Goal: Information Seeking & Learning: Learn about a topic

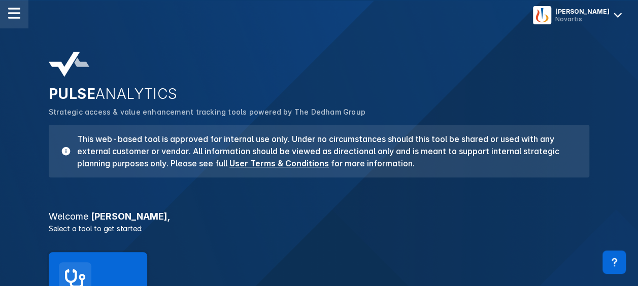
click at [4, 12] on div at bounding box center [14, 14] width 28 height 28
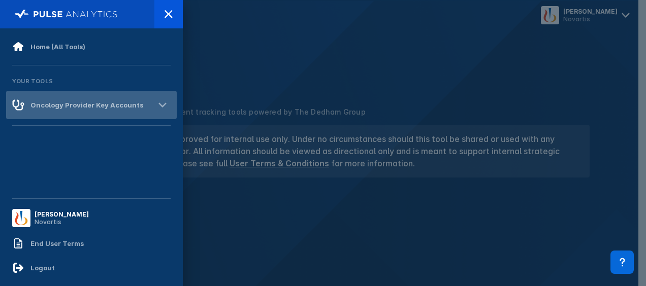
click at [65, 105] on div "Oncology Provider Key Accounts" at bounding box center [86, 105] width 113 height 8
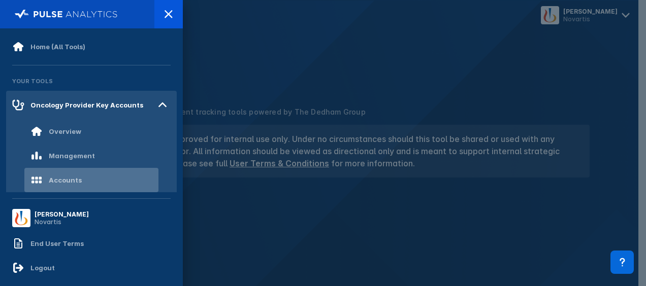
click at [73, 176] on div "Accounts" at bounding box center [65, 180] width 33 height 8
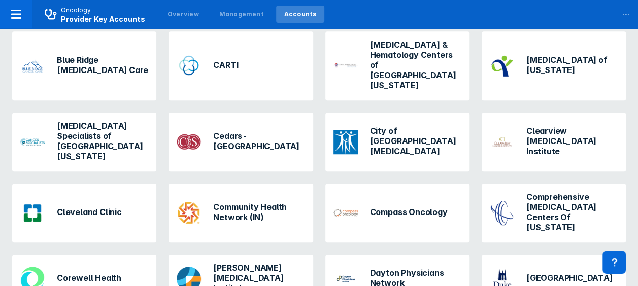
scroll to position [406, 0]
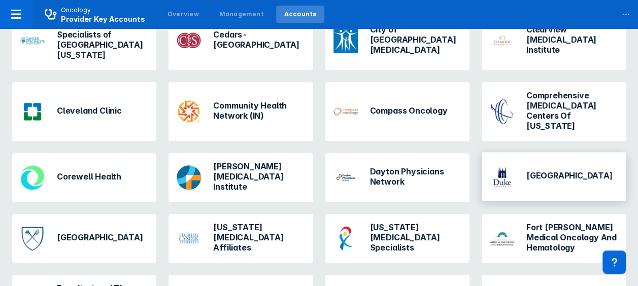
click at [549, 171] on h3 "[GEOGRAPHIC_DATA]" at bounding box center [569, 176] width 86 height 10
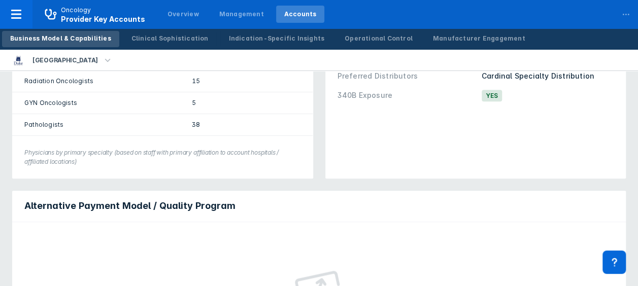
scroll to position [254, 0]
click at [256, 42] on div "Indication-Specific Insights" at bounding box center [276, 38] width 96 height 9
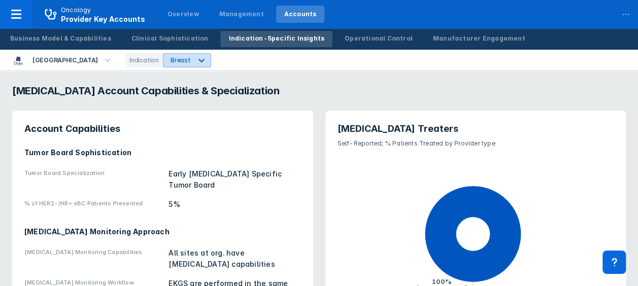
click at [205, 60] on icon at bounding box center [201, 61] width 6 height 4
click at [202, 105] on div "PNH" at bounding box center [204, 103] width 29 height 20
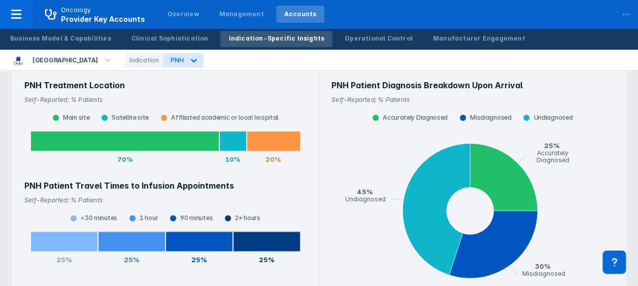
scroll to position [558, 0]
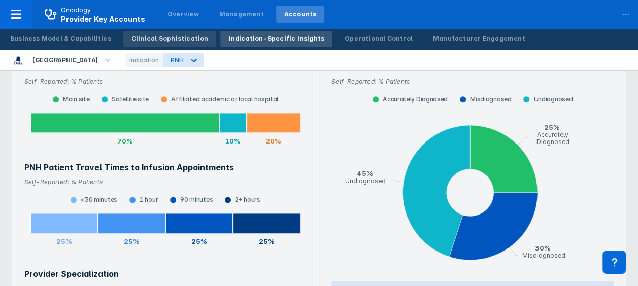
click at [178, 36] on div "Clinical Sophistication" at bounding box center [169, 38] width 77 height 9
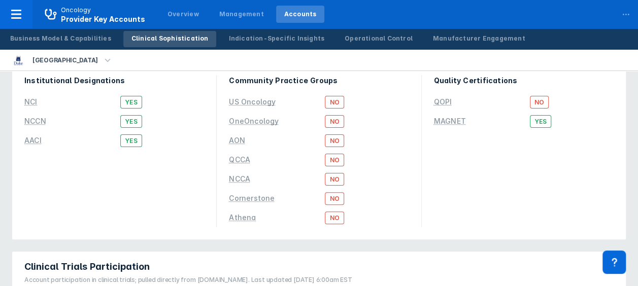
scroll to position [51, 0]
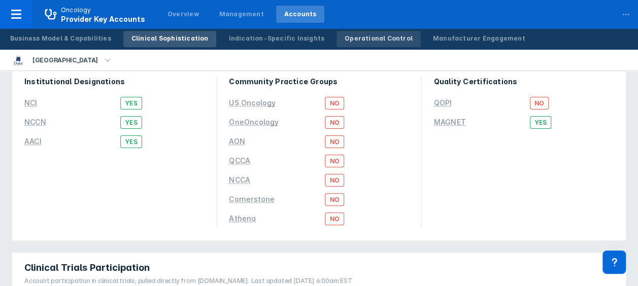
click at [345, 42] on div "Operational Control" at bounding box center [379, 38] width 68 height 9
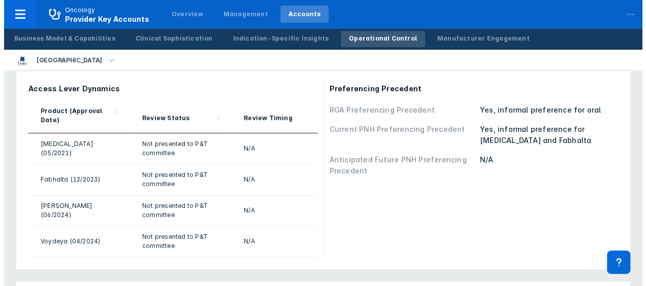
scroll to position [406, 0]
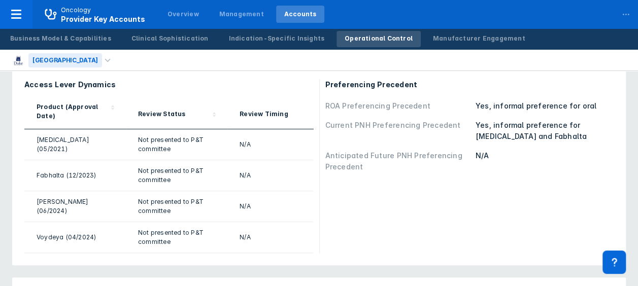
click at [102, 59] on div "Duke University Medical Center" at bounding box center [65, 60] width 74 height 14
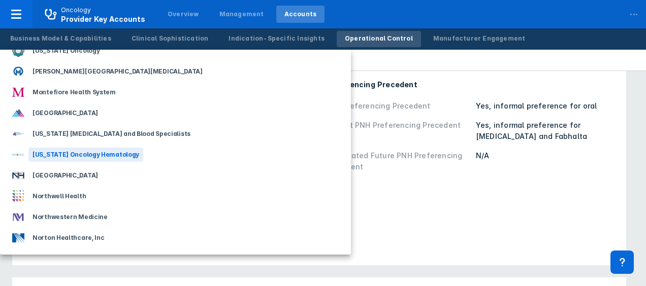
scroll to position [1167, 0]
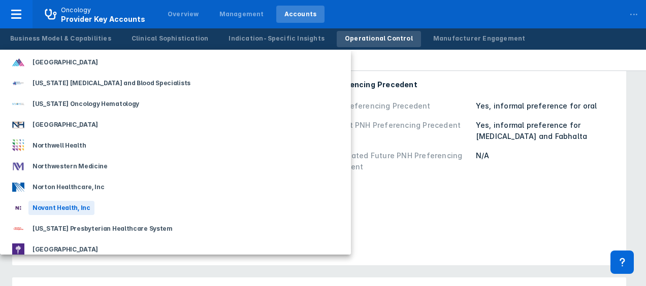
click at [51, 204] on div "Novant Health, Inc" at bounding box center [61, 208] width 66 height 14
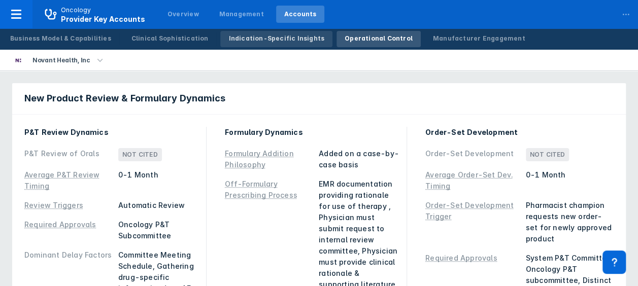
click at [260, 41] on div "Indication-Specific Insights" at bounding box center [276, 38] width 96 height 9
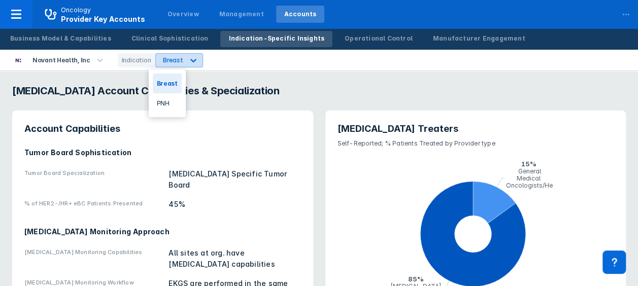
click at [191, 60] on icon at bounding box center [194, 61] width 6 height 4
click at [162, 104] on div "PNH" at bounding box center [167, 103] width 29 height 20
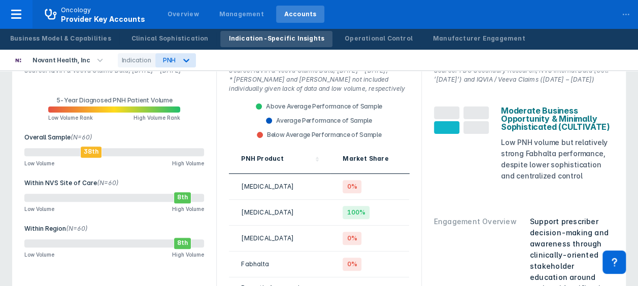
scroll to position [51, 0]
